Goal: Task Accomplishment & Management: Manage account settings

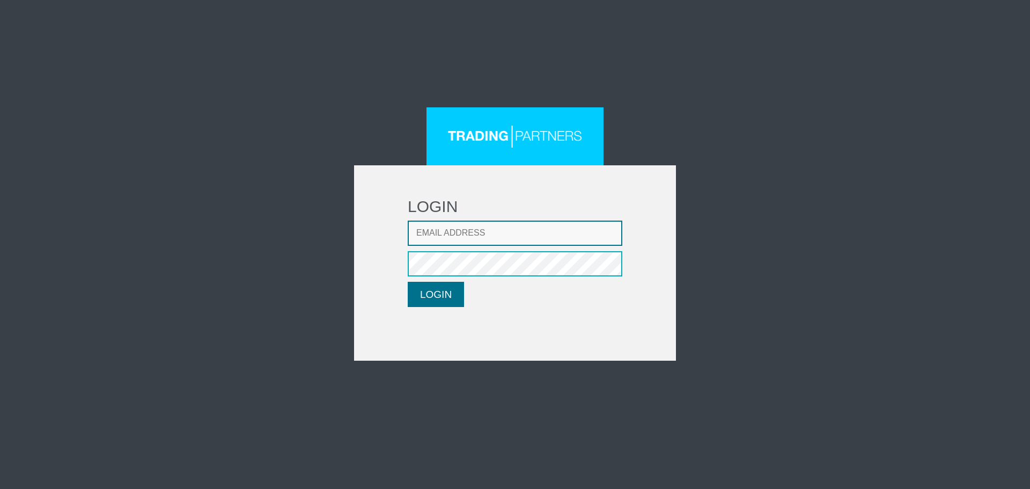
type input "[EMAIL_ADDRESS][DOMAIN_NAME]"
click at [453, 293] on button "LOGIN" at bounding box center [436, 294] width 56 height 25
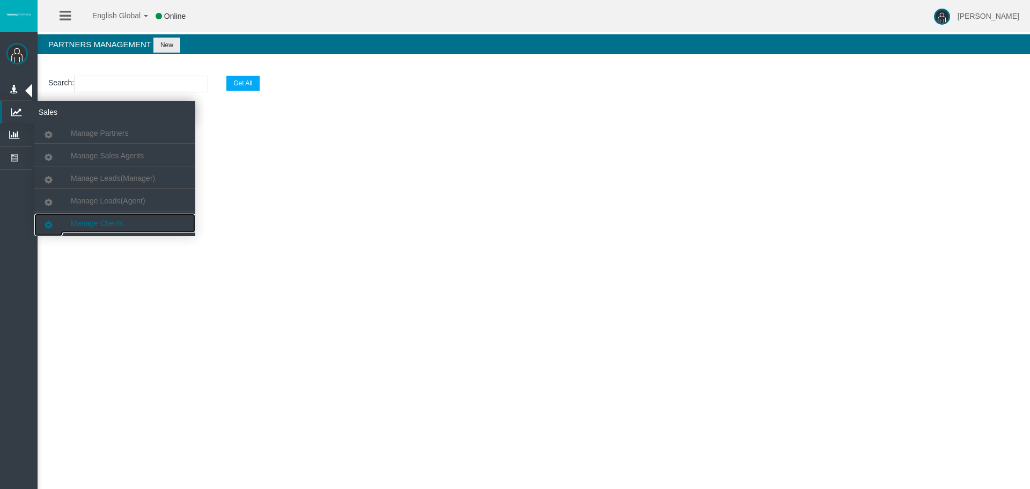
click at [97, 227] on span "Manage Clients" at bounding box center [97, 223] width 52 height 9
click at [99, 217] on link "Manage Clients" at bounding box center [114, 223] width 161 height 19
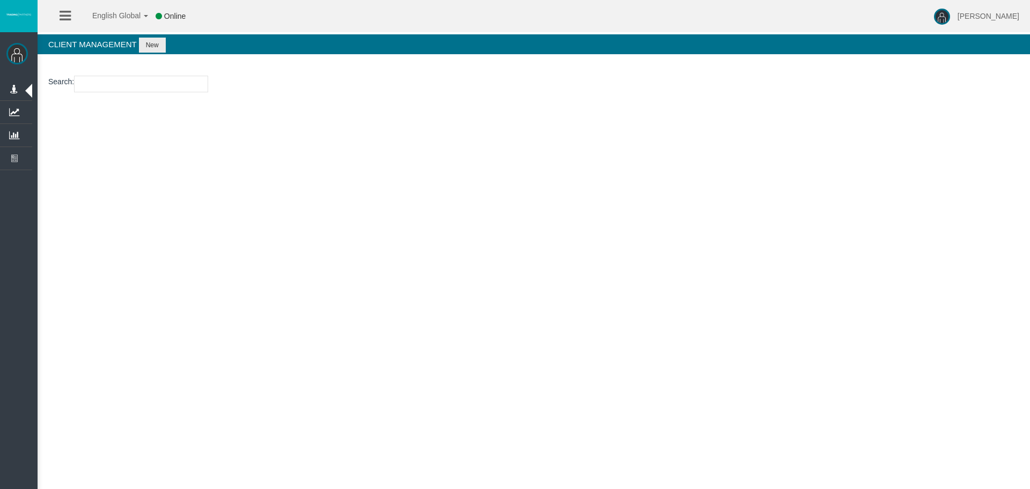
click at [332, 115] on section "Loading..." at bounding box center [534, 127] width 993 height 38
click at [155, 91] on input "number" at bounding box center [141, 84] width 134 height 17
click at [99, 89] on input "number" at bounding box center [141, 84] width 134 height 17
paste input "26113810"
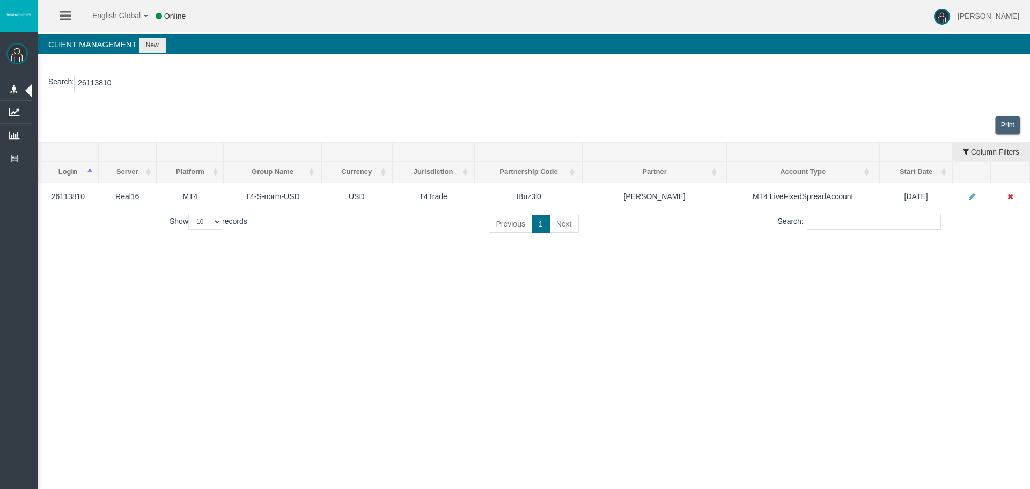
type input "26113810"
click at [415, 361] on div "English Global 简体中文 English Global 日本語 한국어 Online [PERSON_NAME] Help Log Out [P…" at bounding box center [515, 244] width 1030 height 489
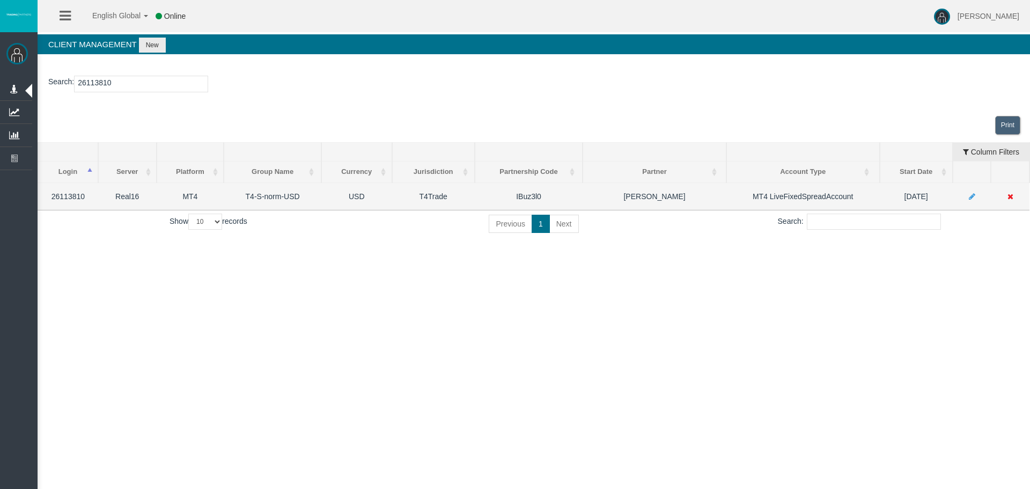
click at [970, 198] on icon at bounding box center [972, 197] width 6 height 8
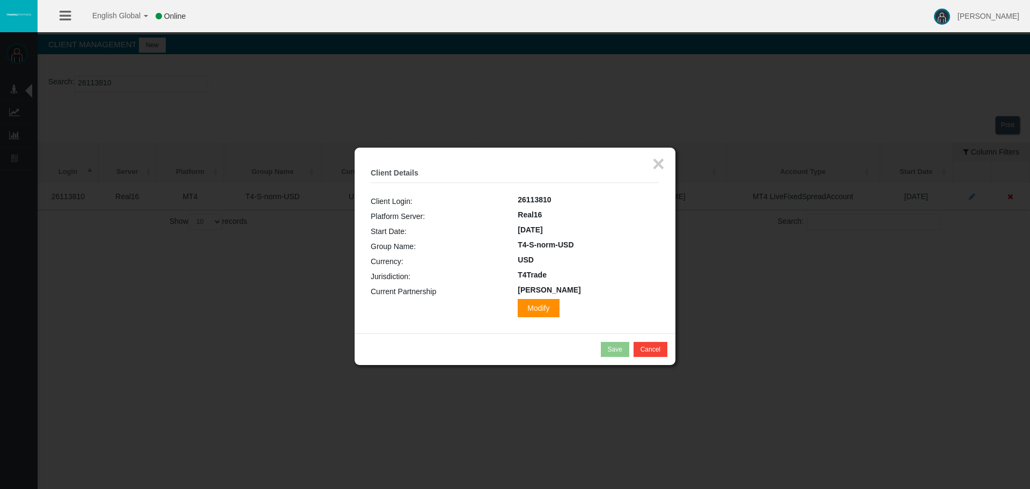
click at [518, 304] on span "Modify" at bounding box center [538, 308] width 41 height 18
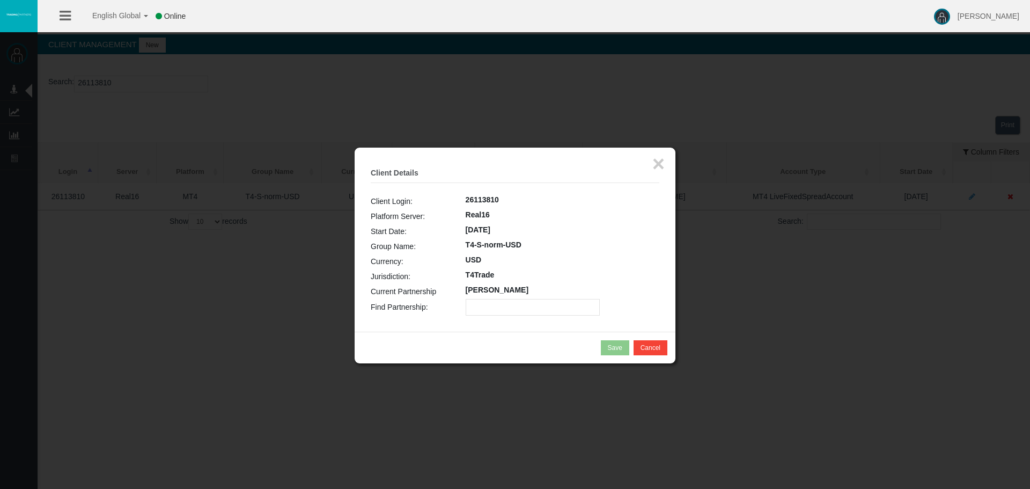
click at [507, 304] on input "text" at bounding box center [533, 307] width 134 height 17
click at [486, 301] on input "text" at bounding box center [533, 307] width 134 height 17
paste input "IBlns41"
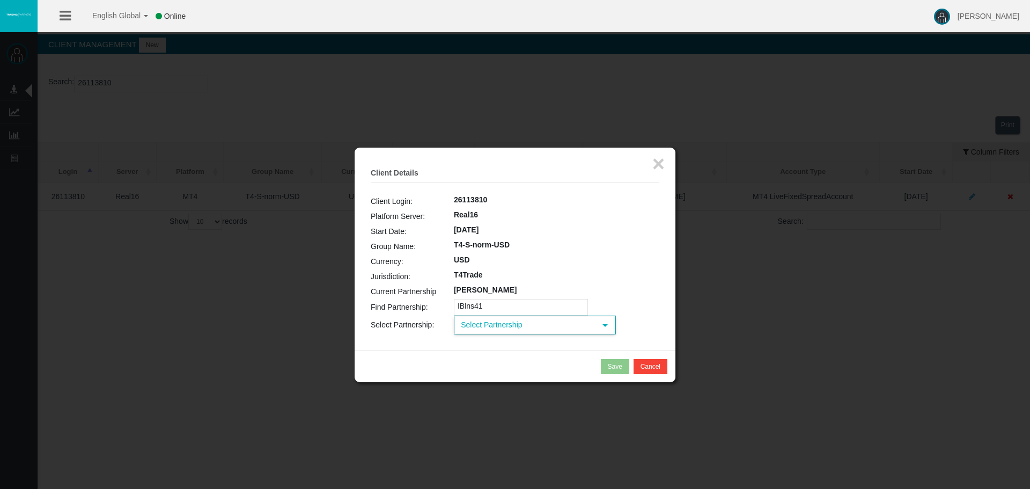
type input "IBlns41"
click at [494, 321] on span "Select Partnership" at bounding box center [525, 325] width 141 height 17
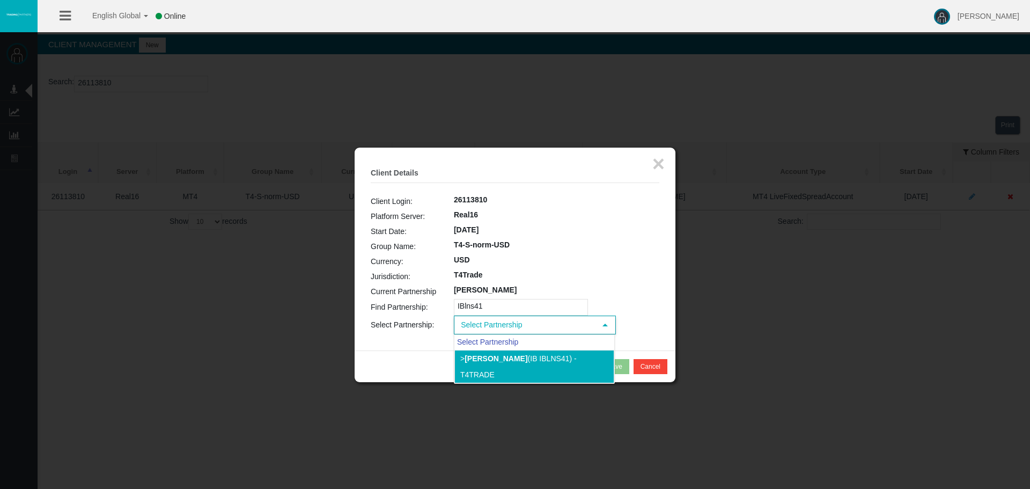
click at [492, 360] on b "[PERSON_NAME]" at bounding box center [496, 358] width 63 height 9
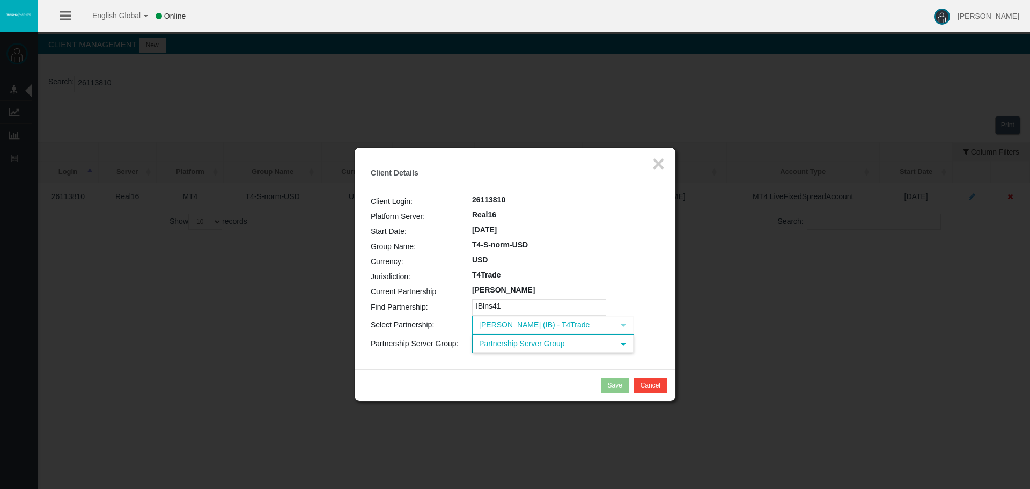
click at [535, 344] on span "Partnership Server Group" at bounding box center [543, 343] width 141 height 17
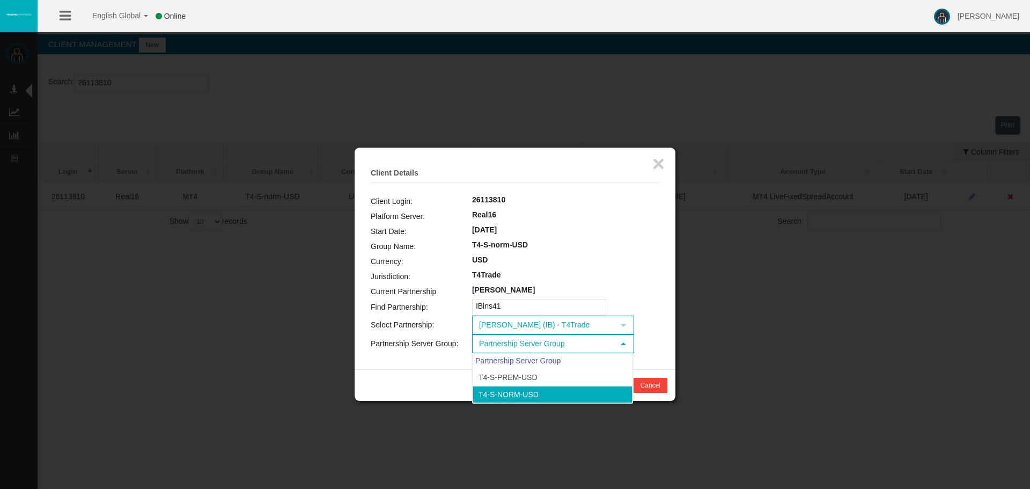
click at [540, 394] on li "T4-S-norm-USD" at bounding box center [553, 394] width 160 height 17
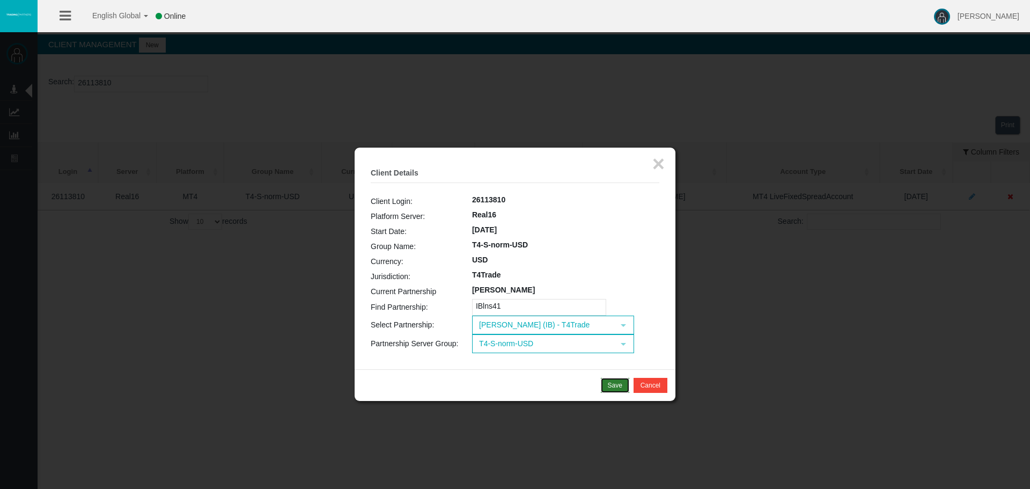
click at [612, 383] on div "Save" at bounding box center [615, 386] width 14 height 10
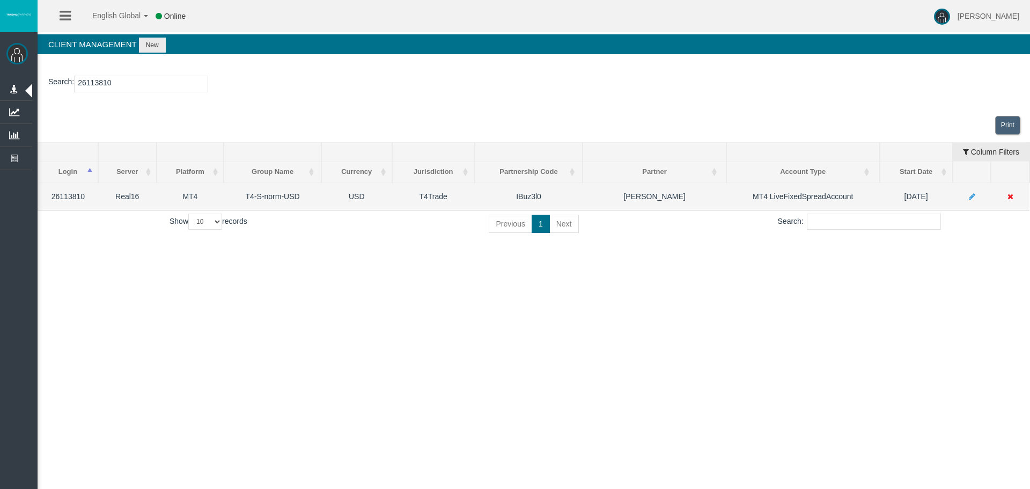
drag, startPoint x: 900, startPoint y: 196, endPoint x: 933, endPoint y: 198, distance: 33.3
click at [935, 198] on td "[DATE]" at bounding box center [916, 195] width 73 height 27
click at [933, 198] on td "[DATE]" at bounding box center [916, 195] width 73 height 27
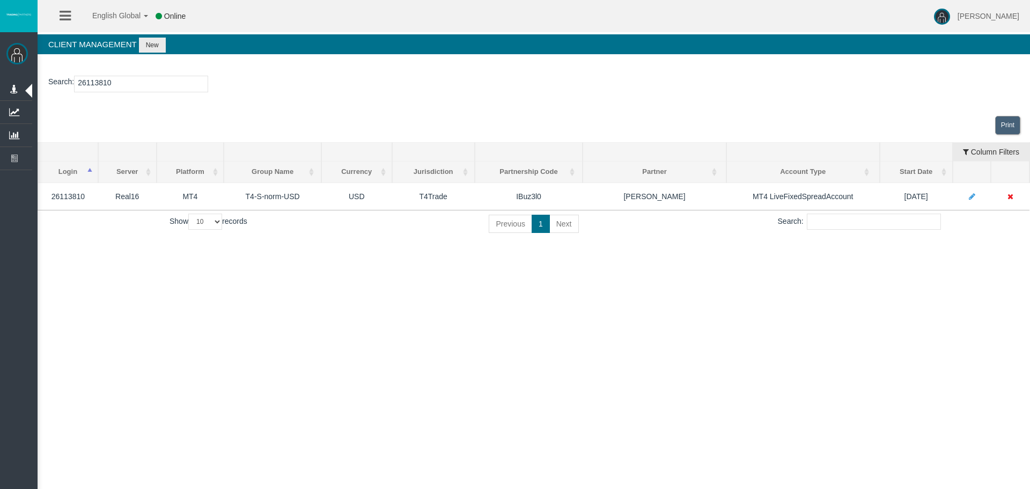
drag, startPoint x: 942, startPoint y: 314, endPoint x: 962, endPoint y: 290, distance: 31.3
click at [945, 314] on div "English Global 简体中文 English Global 日本語 한국어 Online [PERSON_NAME] Help Log Out [P…" at bounding box center [515, 244] width 1030 height 489
click at [148, 92] on input "26113810" at bounding box center [141, 84] width 134 height 17
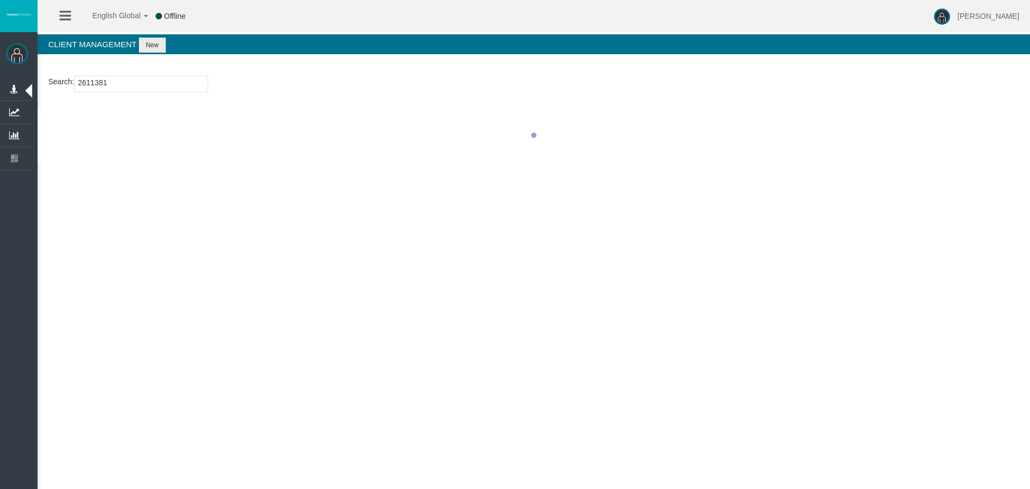
type input "26113810"
